Goal: Task Accomplishment & Management: Use online tool/utility

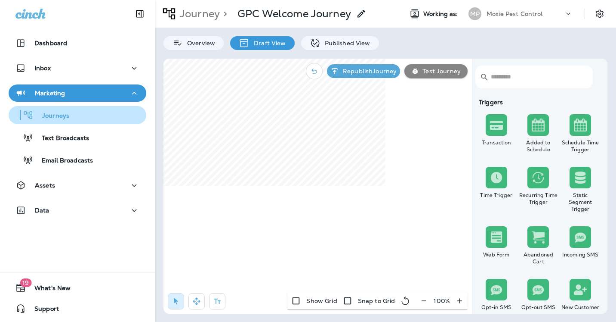
click at [61, 112] on p "Journeys" at bounding box center [52, 116] width 36 height 8
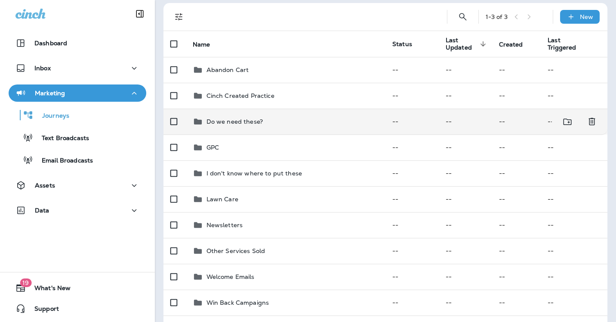
scroll to position [158, 0]
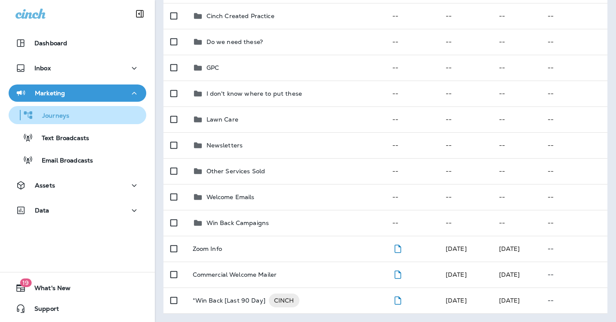
click at [70, 115] on div "Journeys" at bounding box center [77, 114] width 131 height 13
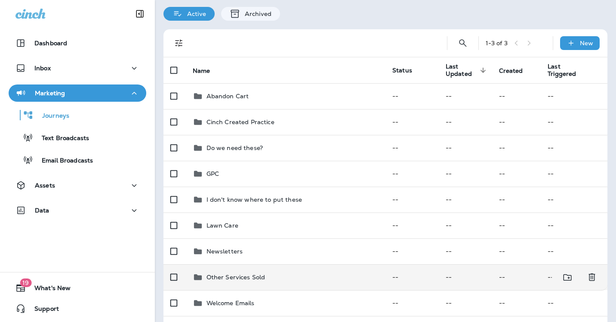
scroll to position [0, 0]
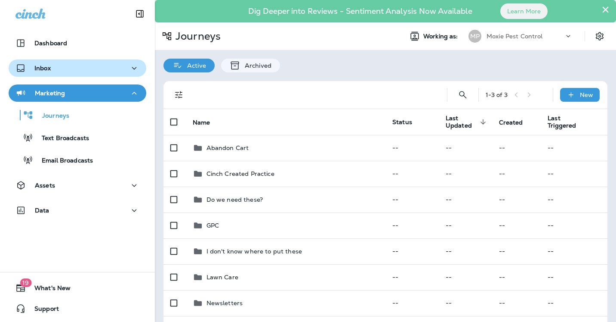
click at [76, 62] on button "Inbox" at bounding box center [78, 67] width 138 height 17
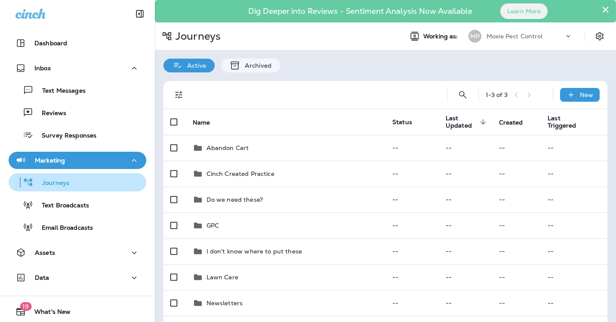
scroll to position [24, 0]
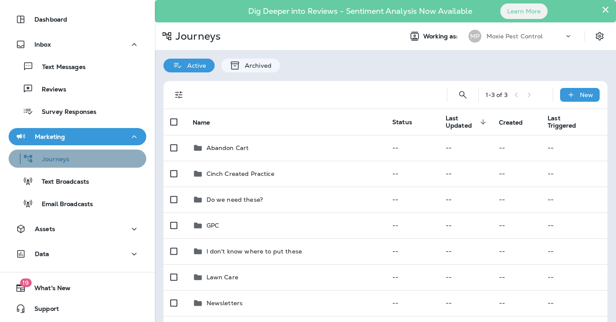
click at [72, 155] on div "Journeys" at bounding box center [77, 158] width 131 height 13
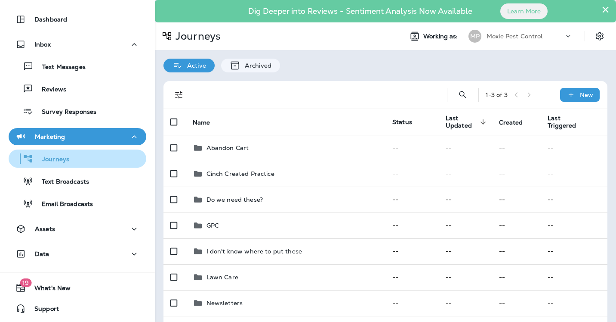
click at [72, 155] on div "Journeys" at bounding box center [77, 158] width 131 height 13
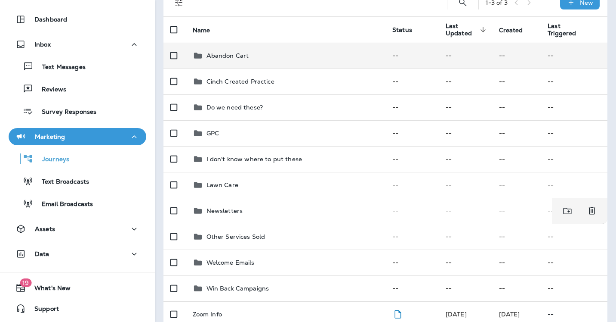
scroll to position [0, 0]
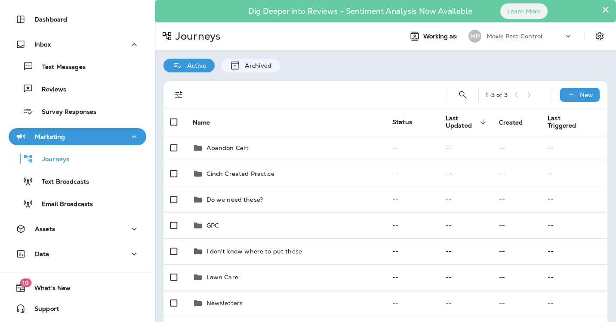
click at [531, 94] on div "1 - 3 of 3" at bounding box center [516, 94] width 60 height 13
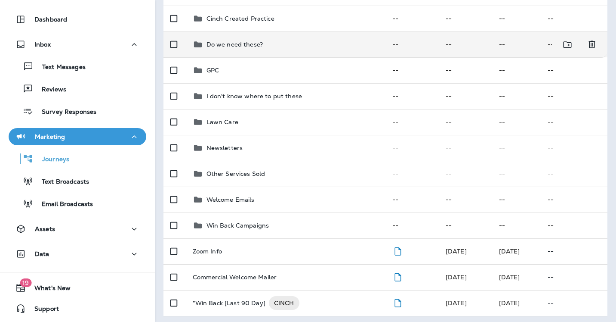
scroll to position [158, 0]
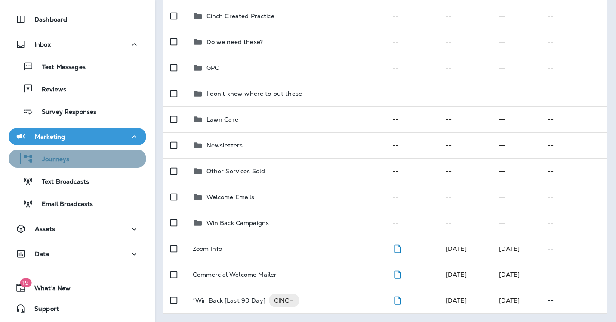
click at [81, 158] on div "Journeys" at bounding box center [77, 158] width 131 height 13
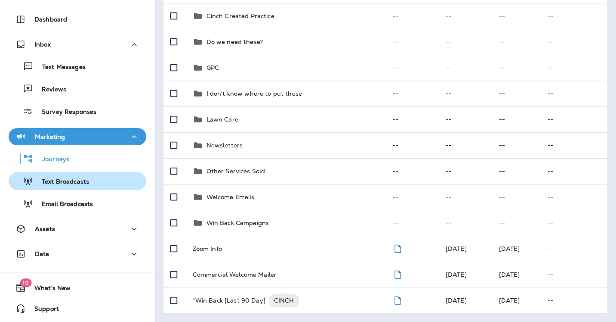
click at [77, 179] on p "Text Broadcasts" at bounding box center [61, 182] width 56 height 8
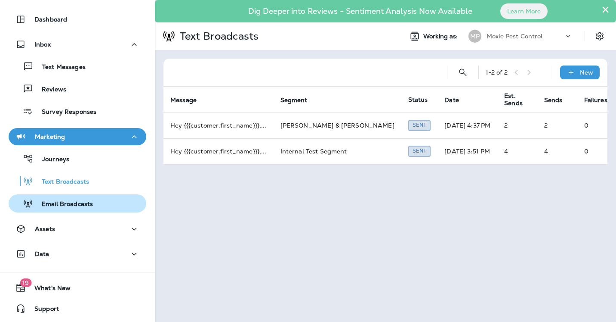
click at [72, 205] on p "Email Broadcasts" at bounding box center [63, 204] width 60 height 8
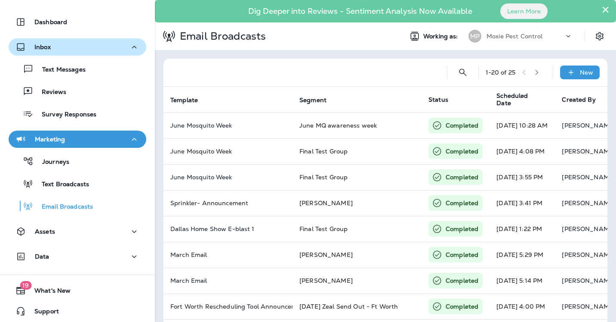
click at [55, 43] on div "Inbox" at bounding box center [77, 47] width 124 height 11
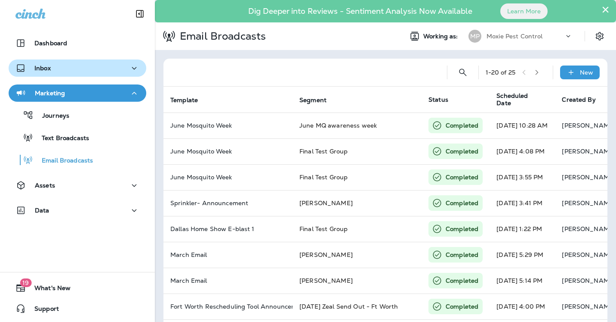
click at [54, 64] on div "Inbox" at bounding box center [77, 68] width 124 height 11
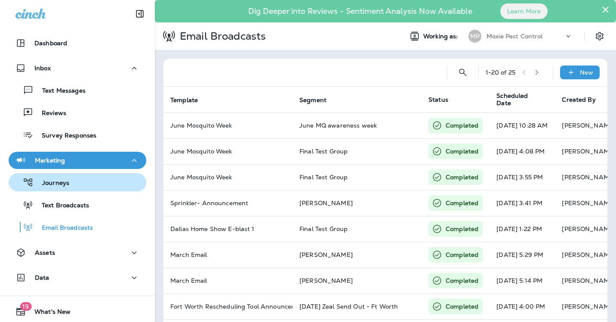
click at [74, 182] on div "Journeys" at bounding box center [77, 182] width 131 height 13
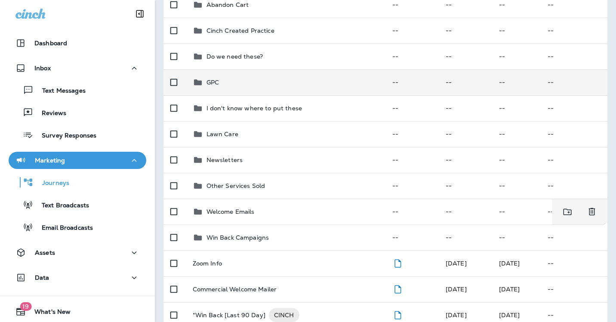
scroll to position [158, 0]
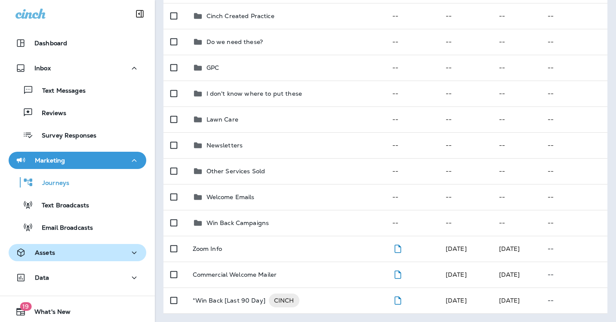
click at [135, 251] on icon "button" at bounding box center [134, 252] width 10 height 11
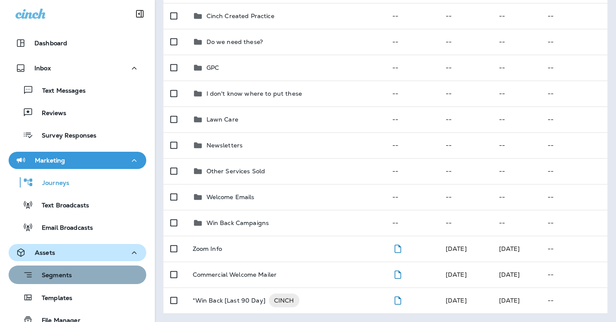
click at [84, 269] on div "Segments" at bounding box center [77, 274] width 131 height 13
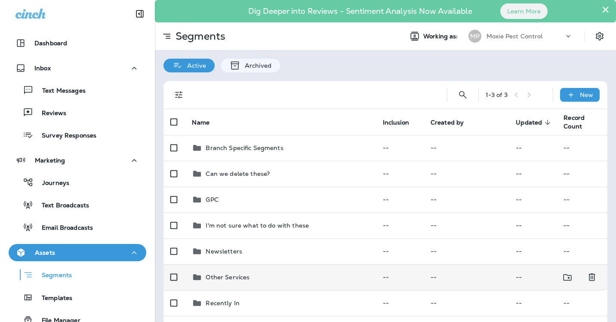
scroll to position [132, 0]
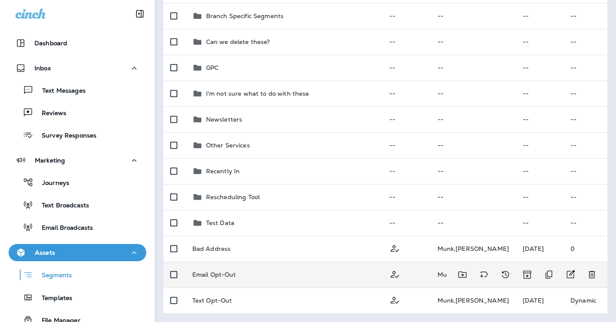
click at [222, 273] on p "Email Opt-Out" at bounding box center [214, 274] width 44 height 7
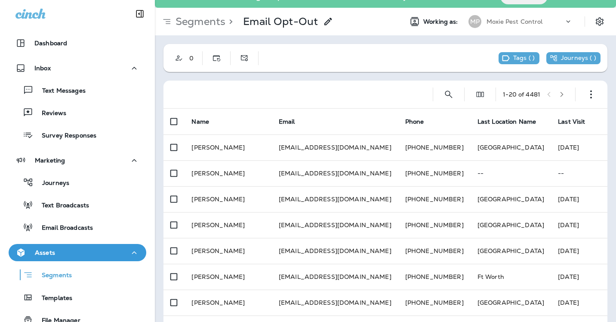
scroll to position [18, 0]
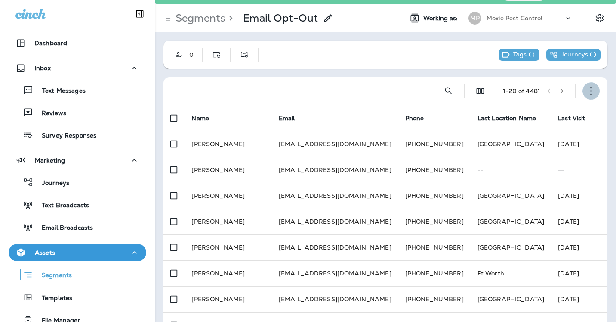
click at [593, 89] on icon "button" at bounding box center [591, 91] width 9 height 9
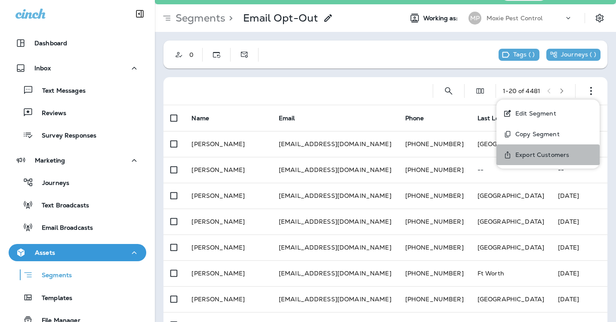
click at [549, 151] on p "Export Customers" at bounding box center [540, 154] width 57 height 7
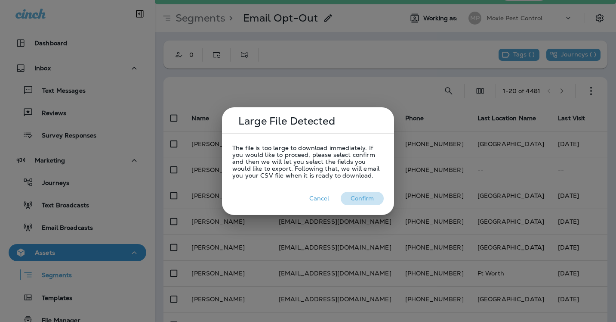
click at [365, 198] on button "Confirm" at bounding box center [362, 198] width 43 height 13
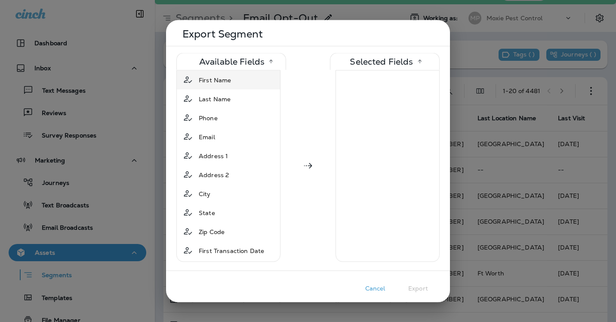
click at [224, 80] on span "First Name" at bounding box center [215, 79] width 32 height 9
click at [223, 80] on span "Last Name" at bounding box center [215, 79] width 32 height 9
click at [217, 82] on span "Phone" at bounding box center [208, 79] width 19 height 9
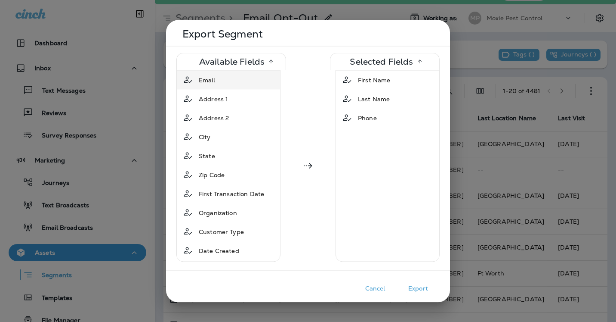
click at [215, 82] on span "Email" at bounding box center [207, 79] width 16 height 9
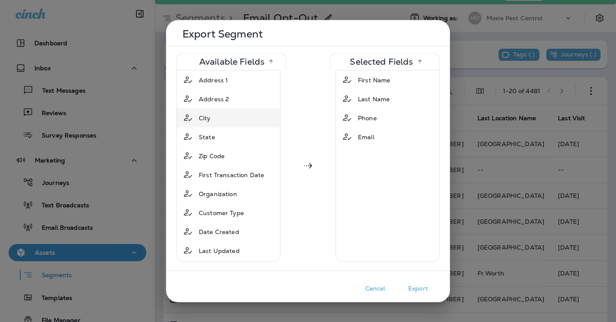
click at [210, 119] on span "City" at bounding box center [205, 117] width 12 height 9
click at [213, 116] on span "State" at bounding box center [207, 117] width 16 height 9
click at [215, 117] on span "Zip Code" at bounding box center [212, 117] width 26 height 9
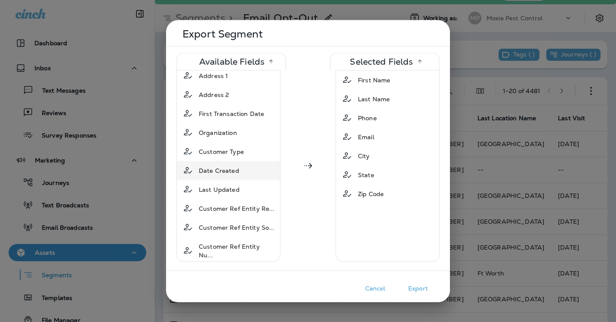
scroll to position [0, 0]
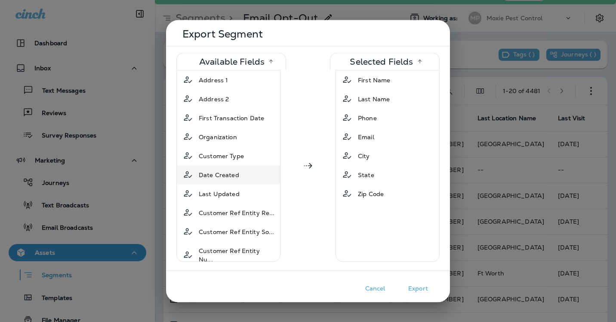
click at [225, 174] on span "Date Created" at bounding box center [219, 174] width 40 height 9
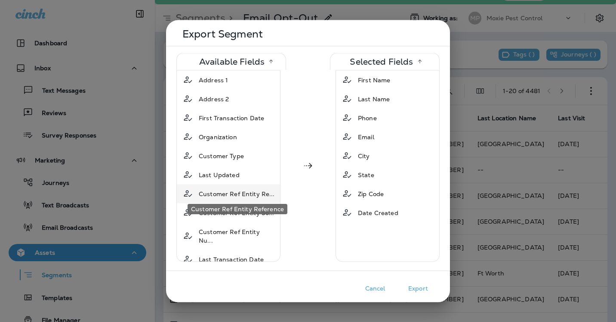
click at [223, 189] on span "Customer Ref Entity Re..." at bounding box center [237, 193] width 76 height 9
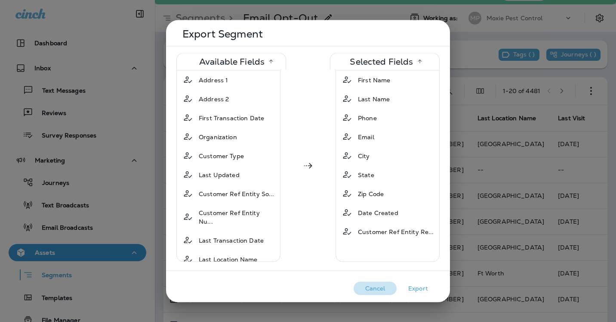
click at [381, 287] on button "Cancel" at bounding box center [375, 287] width 43 height 13
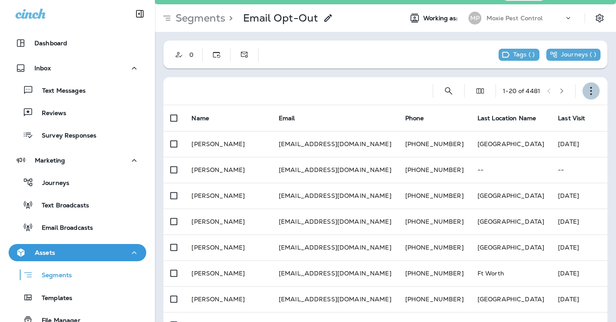
click at [592, 92] on icon "button" at bounding box center [591, 91] width 9 height 9
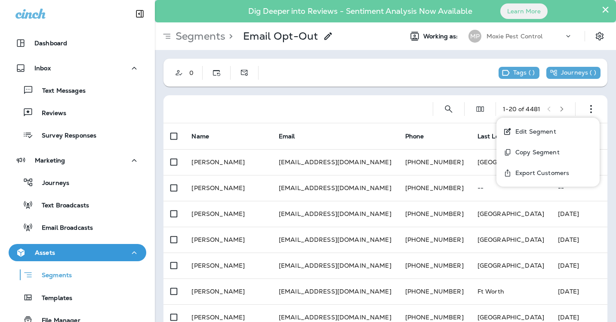
click at [362, 112] on div at bounding box center [294, 109] width 249 height 28
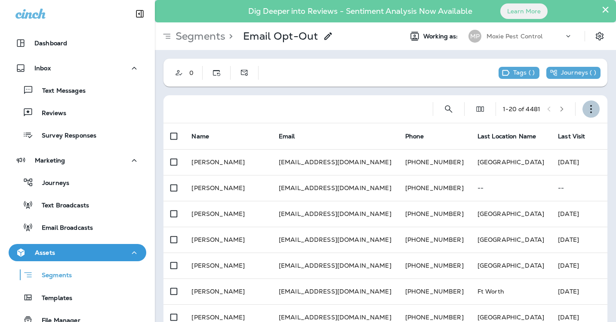
click at [594, 111] on icon "button" at bounding box center [591, 109] width 9 height 9
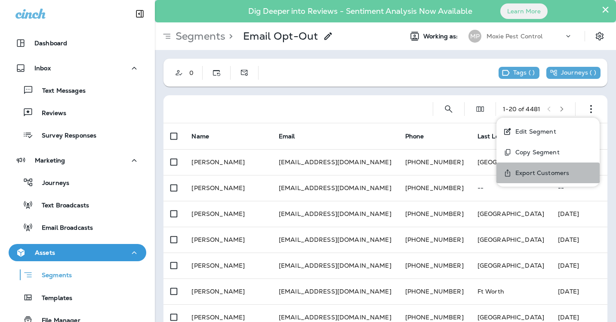
click at [562, 170] on p "Export Customers" at bounding box center [540, 172] width 57 height 7
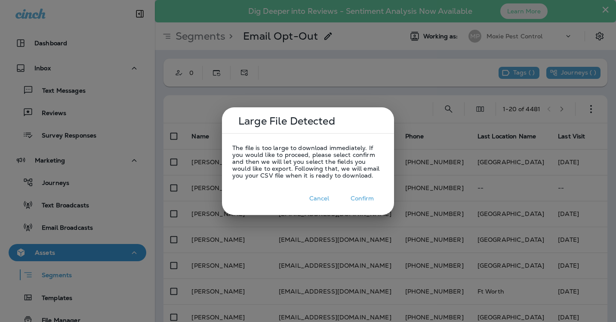
click at [370, 91] on div at bounding box center [308, 161] width 616 height 322
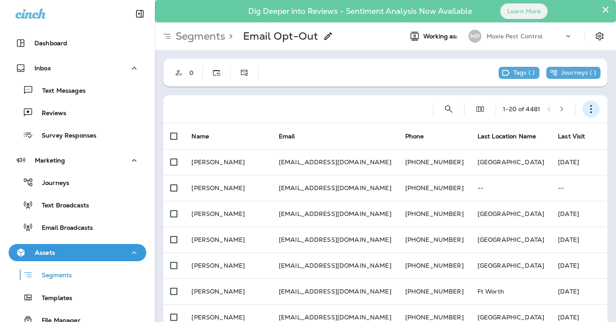
click at [594, 108] on icon "button" at bounding box center [591, 109] width 9 height 9
